Goal: Task Accomplishment & Management: Manage account settings

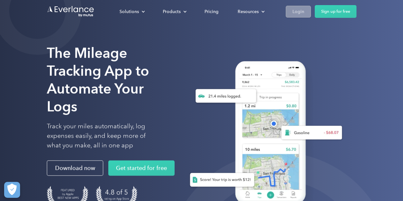
click at [297, 13] on div "Login" at bounding box center [298, 12] width 12 height 8
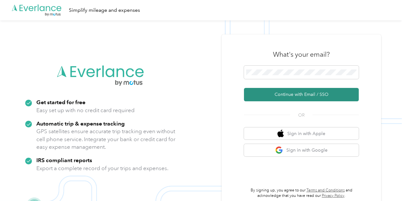
click at [295, 96] on button "Continue with Email / SSO" at bounding box center [301, 94] width 115 height 13
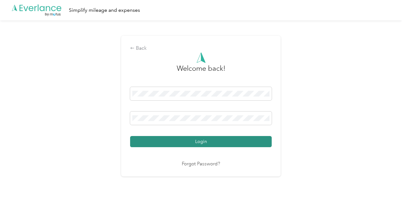
click at [208, 142] on button "Login" at bounding box center [200, 141] width 141 height 11
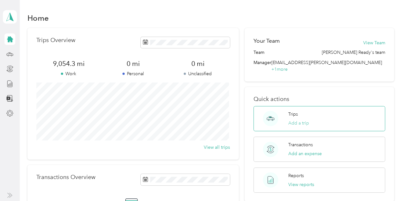
click at [297, 120] on button "Add a trip" at bounding box center [298, 123] width 21 height 7
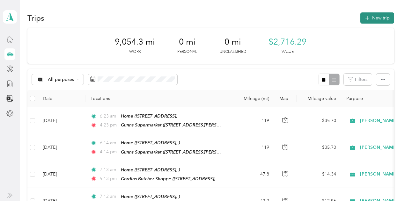
click at [371, 18] on button "New trip" at bounding box center [377, 17] width 34 height 11
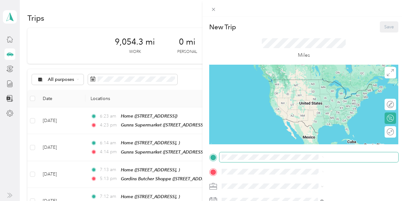
click at [310, 162] on span at bounding box center [308, 157] width 179 height 10
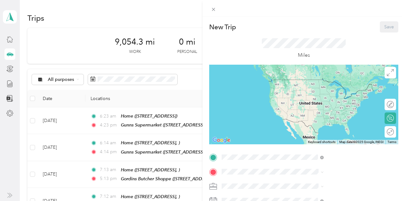
click at [324, 83] on div "Home" at bounding box center [321, 82] width 40 height 6
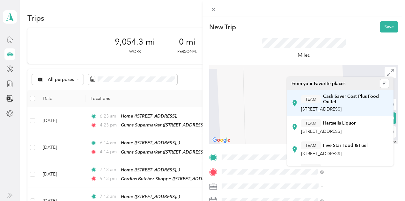
click at [349, 112] on div "TEAM Cash Saver Cost Plus Food Outlet [STREET_ADDRESS]" at bounding box center [345, 103] width 88 height 19
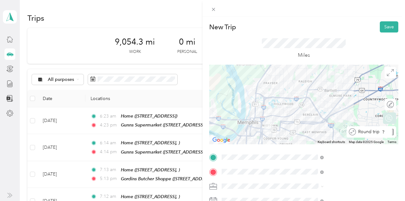
click at [391, 133] on div at bounding box center [392, 132] width 2 height 7
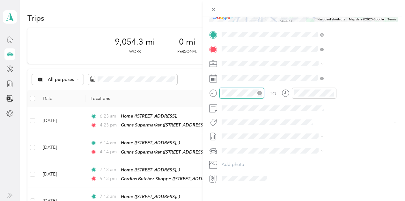
scroll to position [466, 0]
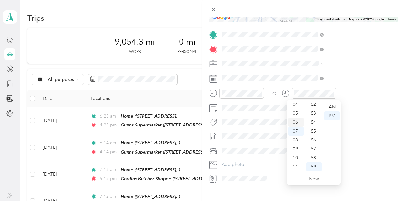
click at [296, 124] on div "06" at bounding box center [295, 122] width 15 height 9
click at [332, 106] on div "AM" at bounding box center [331, 107] width 15 height 9
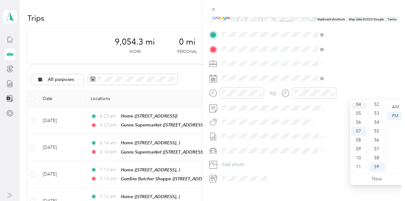
click at [358, 104] on div "04" at bounding box center [358, 104] width 15 height 9
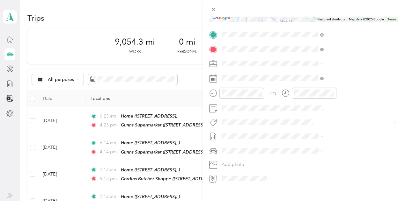
scroll to position [0, 0]
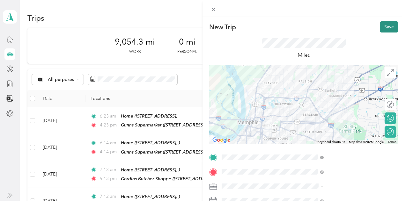
click at [388, 26] on button "Save" at bounding box center [388, 26] width 18 height 11
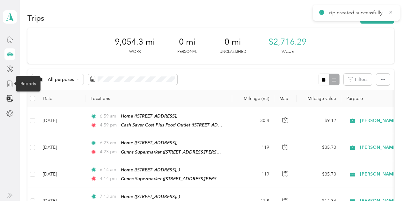
click at [10, 83] on line at bounding box center [10, 84] width 0 height 3
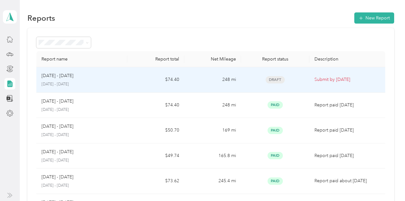
click at [333, 79] on p "Submit by [DATE]" at bounding box center [347, 79] width 66 height 7
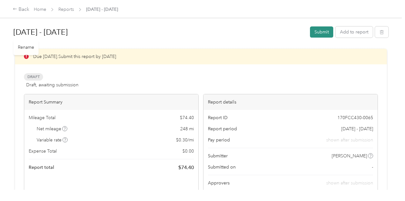
click at [319, 32] on button "Submit" at bounding box center [321, 31] width 23 height 11
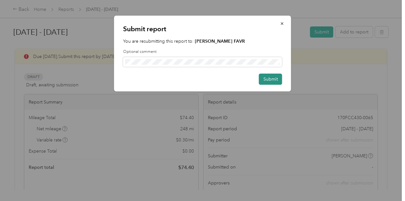
click at [269, 78] on button "Submit" at bounding box center [270, 79] width 23 height 11
